Goal: Information Seeking & Learning: Check status

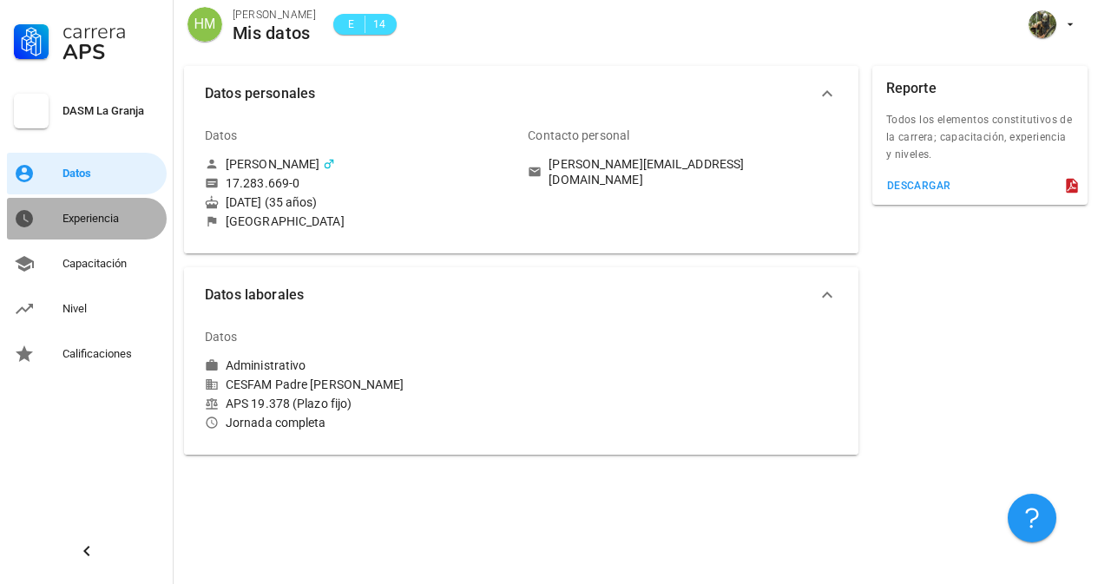
click at [90, 226] on div "Experiencia" at bounding box center [111, 219] width 97 height 28
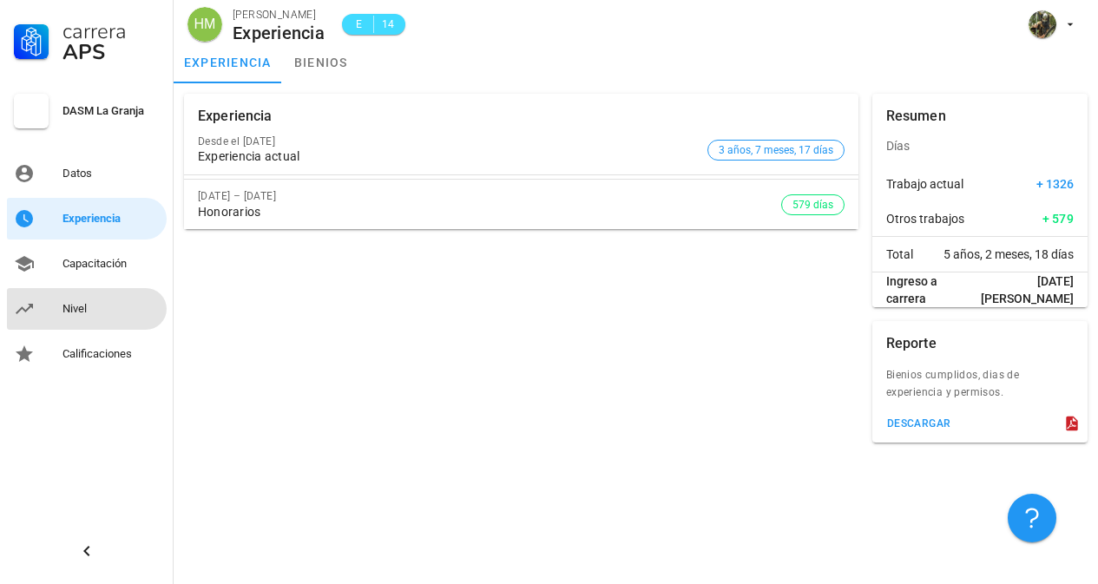
click at [90, 304] on div "Nivel" at bounding box center [111, 309] width 97 height 14
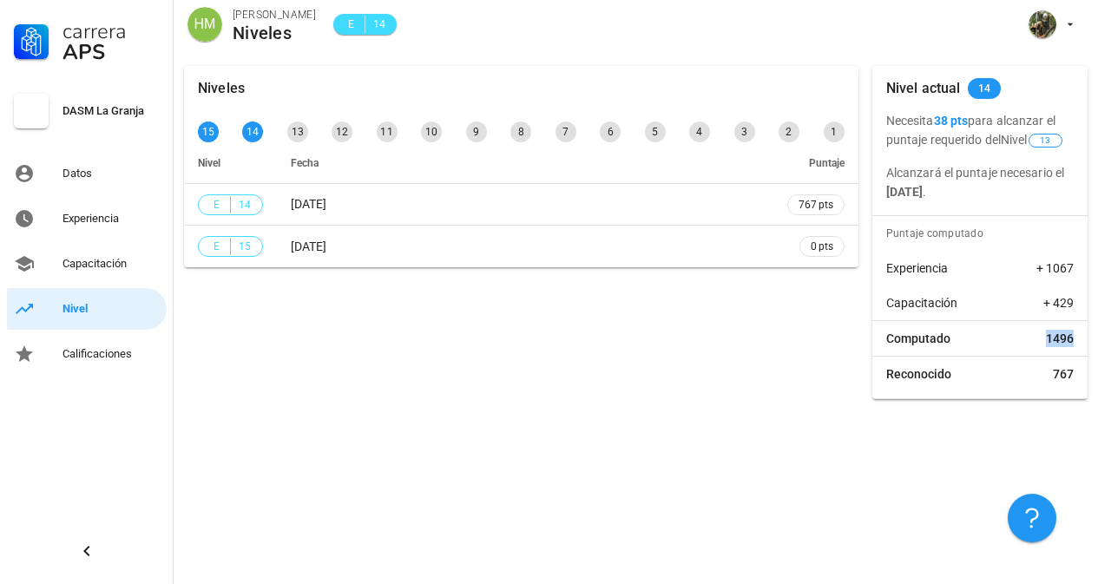
drag, startPoint x: 1044, startPoint y: 340, endPoint x: 1083, endPoint y: 339, distance: 38.2
click at [1083, 339] on div "Computado 1496" at bounding box center [979, 338] width 215 height 35
click at [92, 263] on div "Capacitación" at bounding box center [111, 264] width 97 height 14
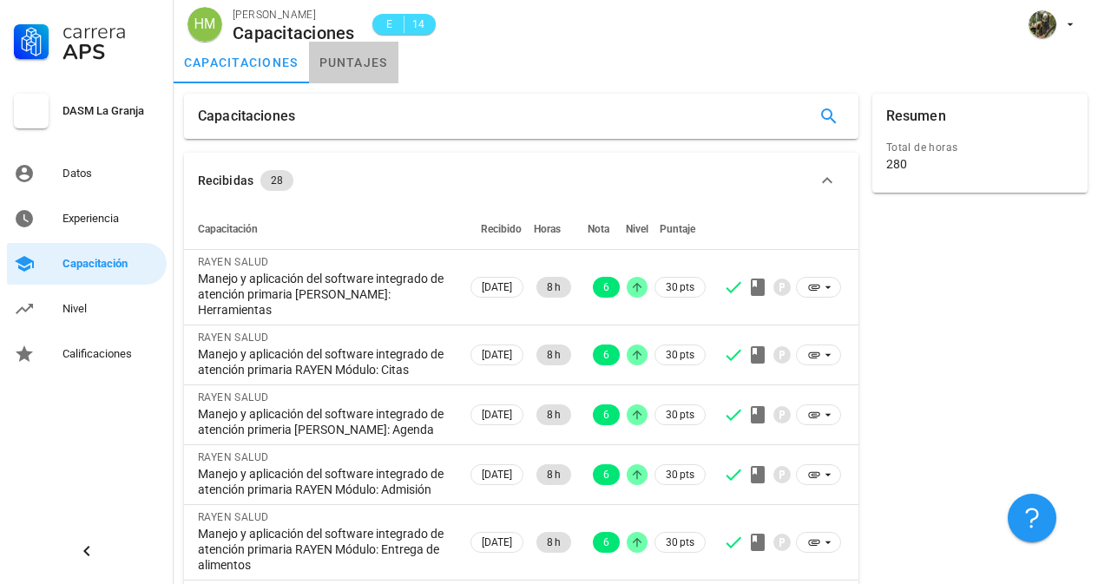
click at [359, 51] on link "puntajes" at bounding box center [353, 63] width 89 height 42
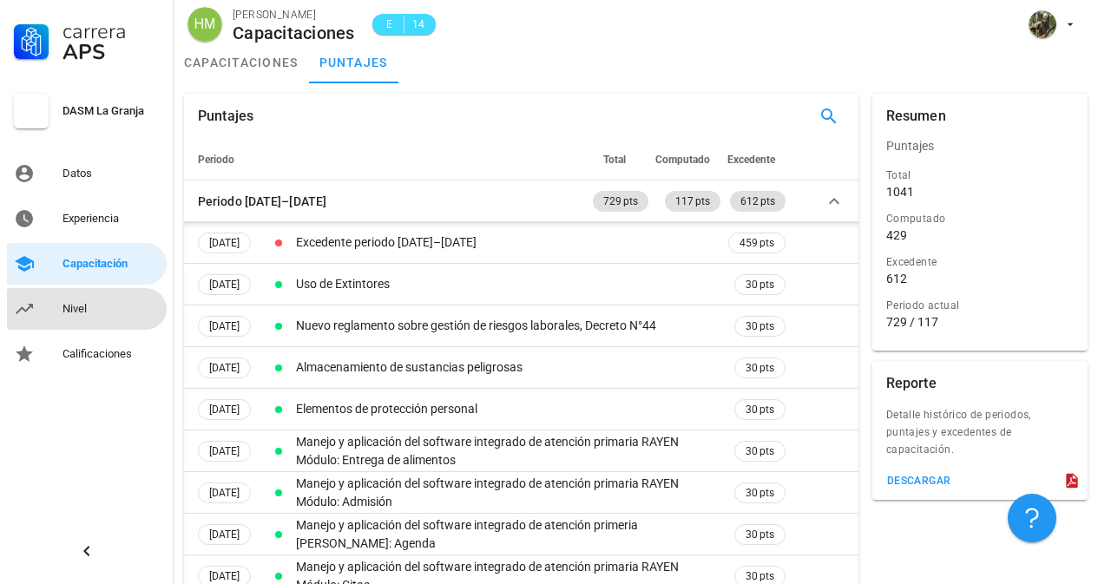
click at [87, 303] on div "Nivel" at bounding box center [111, 309] width 97 height 14
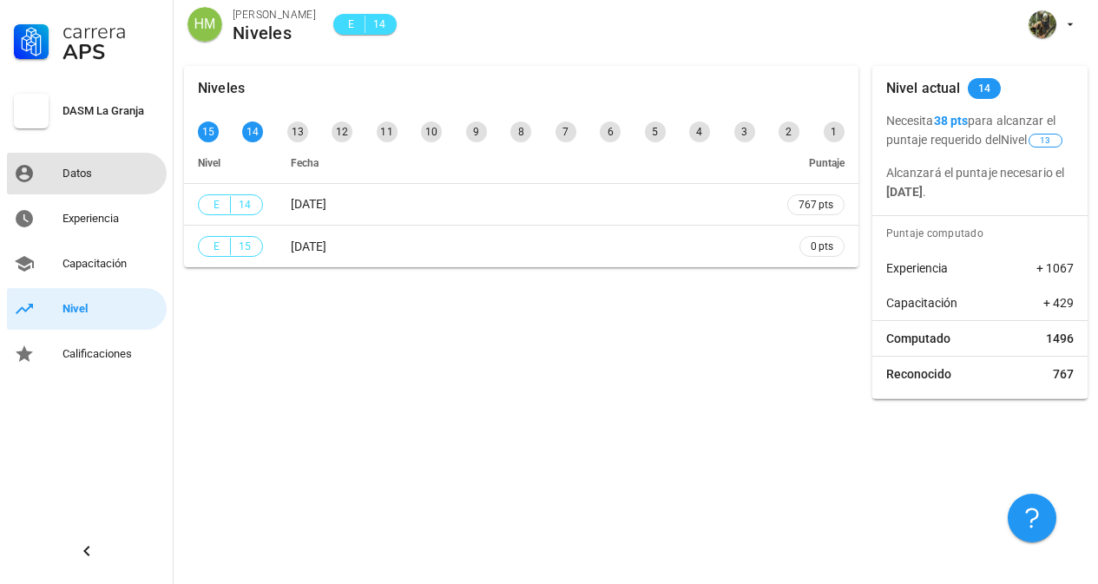
click at [75, 174] on div "Datos" at bounding box center [111, 174] width 97 height 14
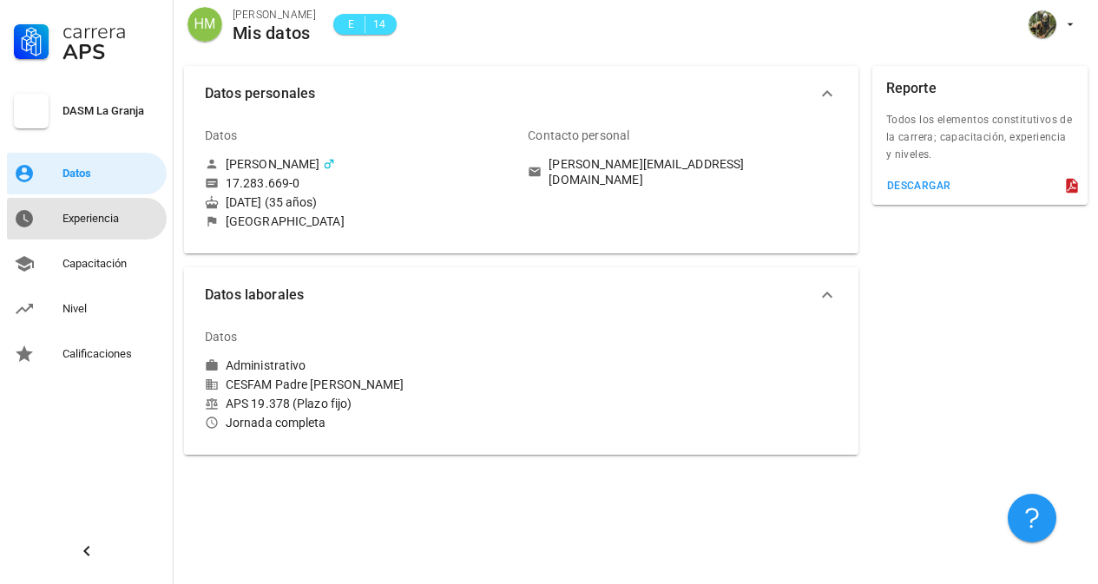
click at [79, 218] on div "Experiencia" at bounding box center [111, 219] width 97 height 14
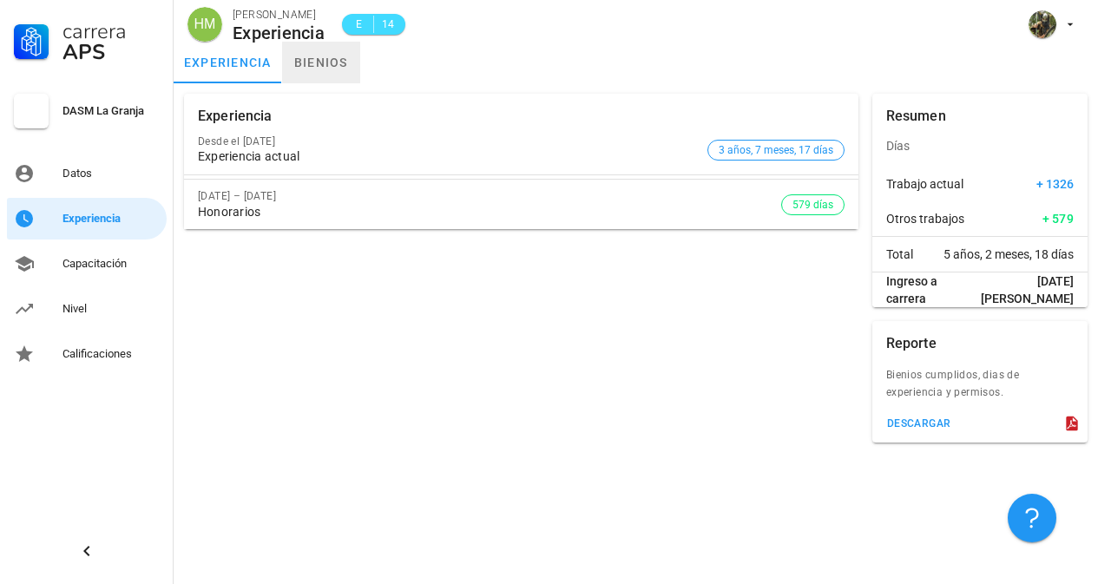
click at [318, 55] on link "bienios" at bounding box center [321, 63] width 78 height 42
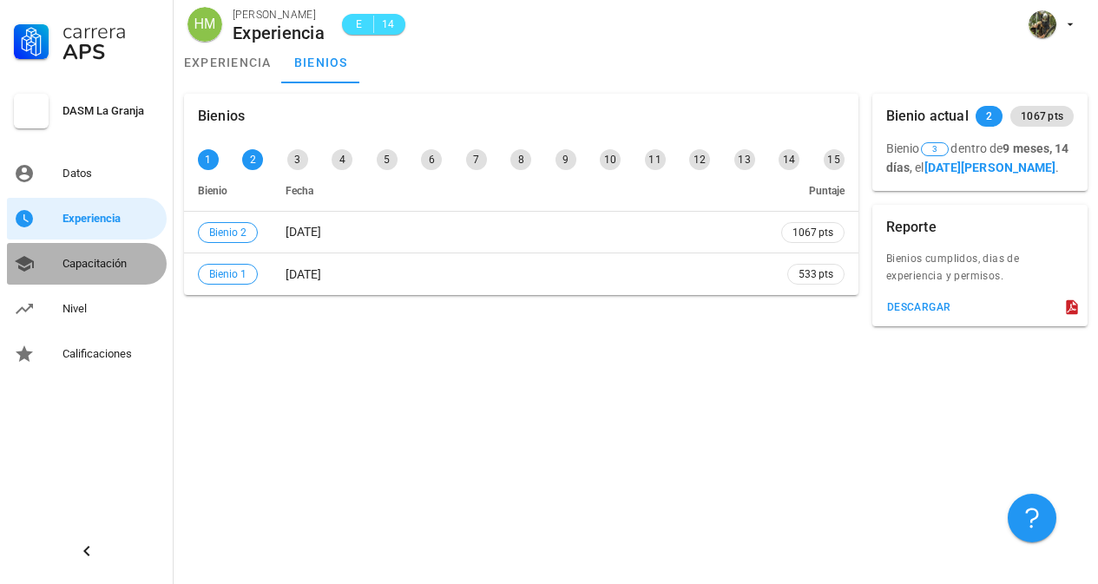
click at [90, 258] on div "Capacitación" at bounding box center [111, 264] width 97 height 14
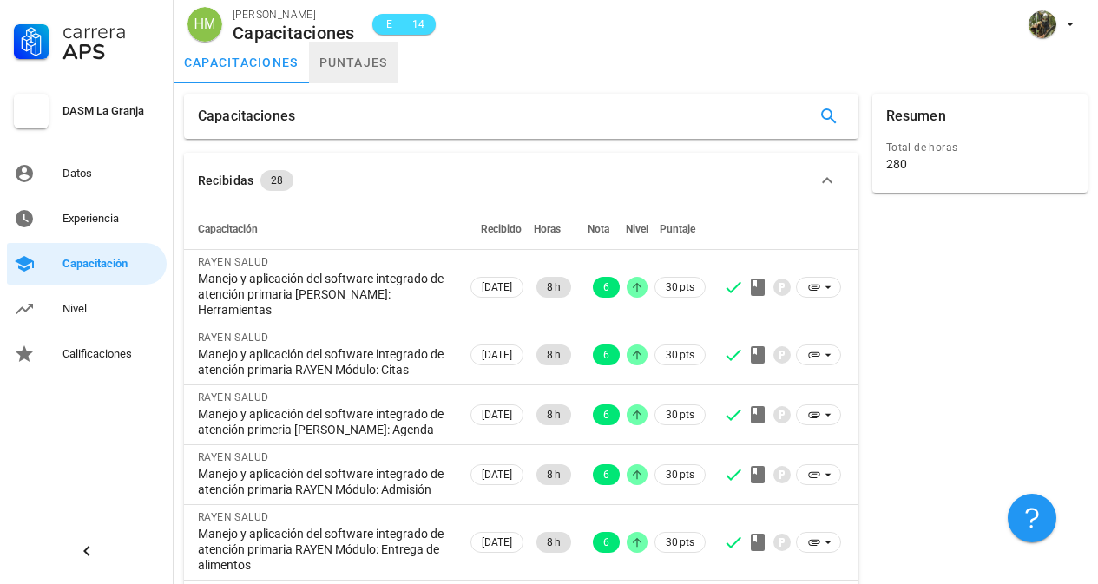
click at [376, 50] on link "puntajes" at bounding box center [353, 63] width 89 height 42
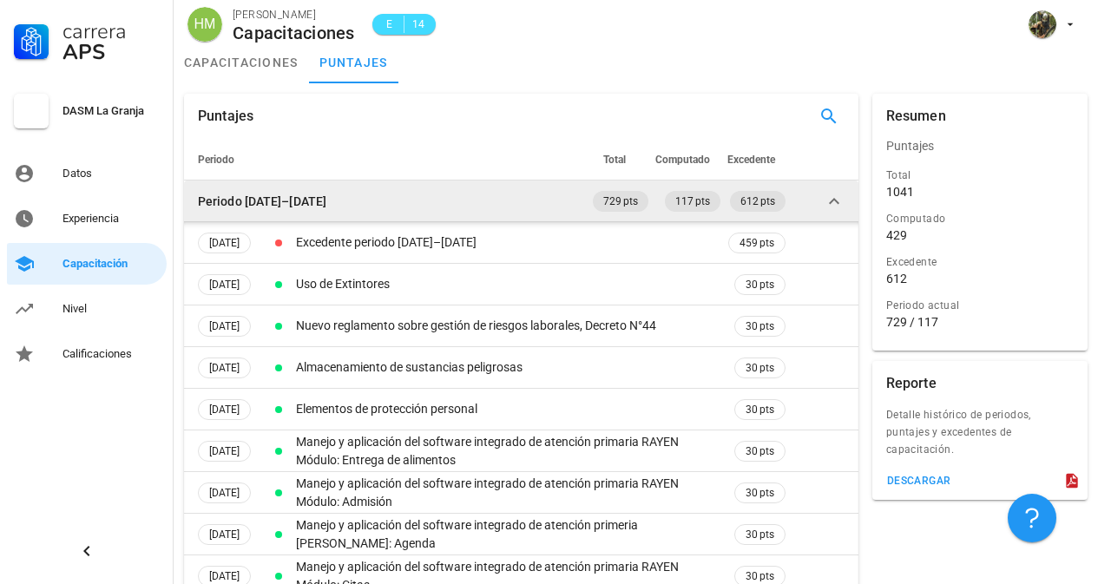
click at [837, 205] on icon at bounding box center [834, 201] width 21 height 21
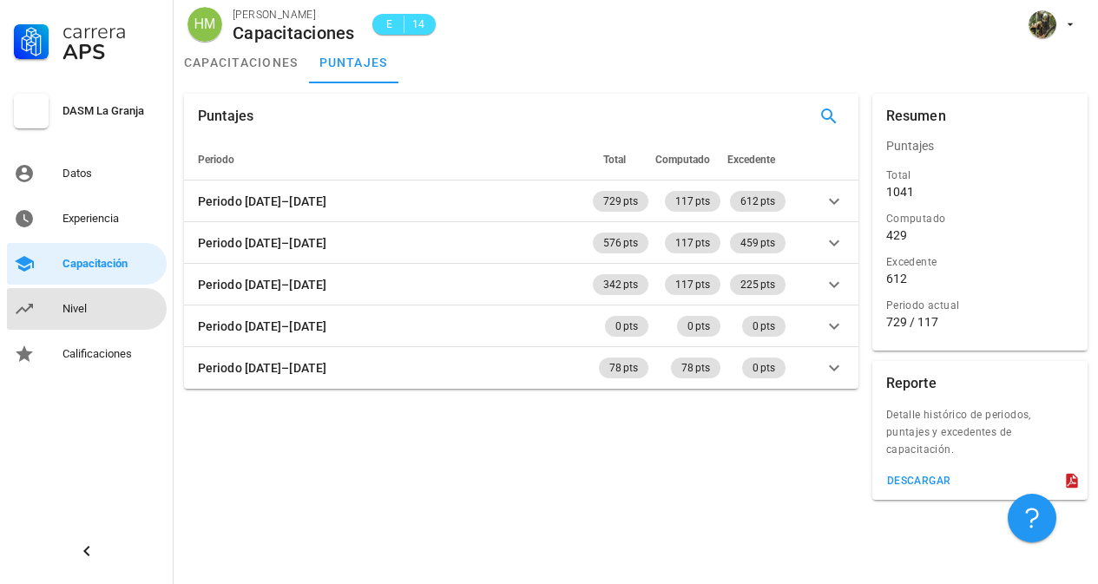
click at [90, 316] on div "Nivel" at bounding box center [111, 309] width 97 height 28
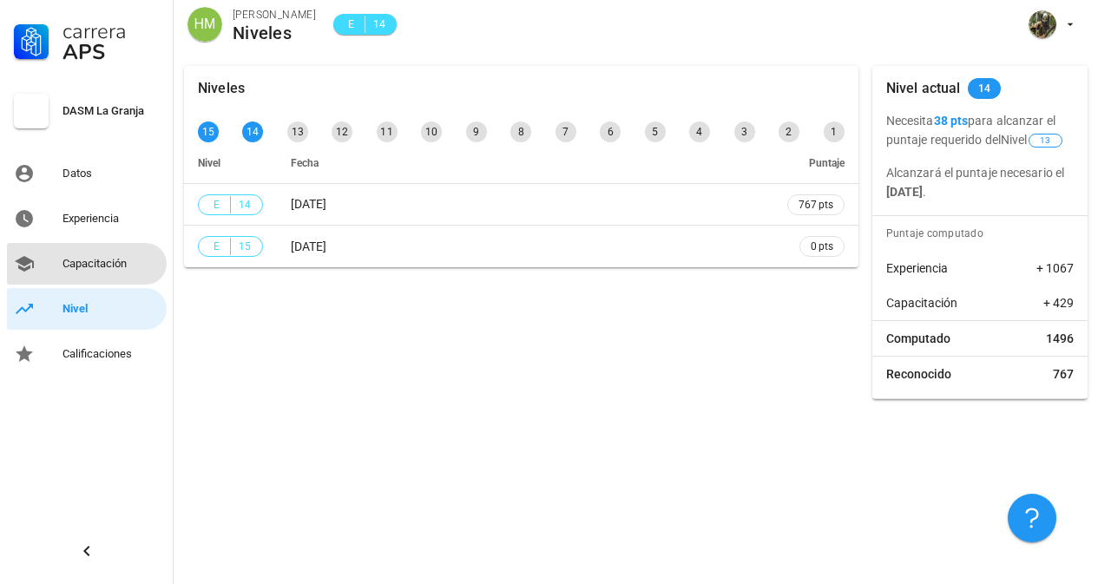
click at [63, 266] on div "Capacitación" at bounding box center [111, 264] width 97 height 14
